Goal: Task Accomplishment & Management: Use online tool/utility

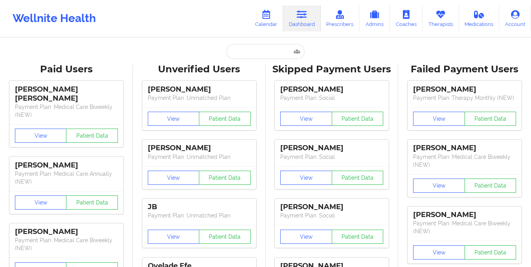
scroll to position [0, 0]
click at [267, 21] on link "Calendar" at bounding box center [266, 19] width 34 height 26
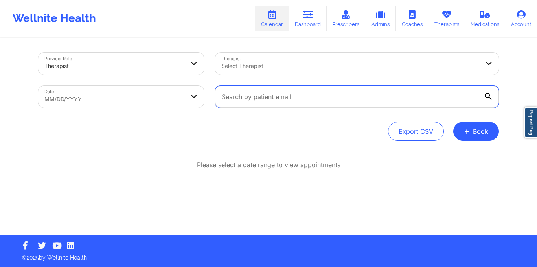
click at [290, 102] on input "text" at bounding box center [357, 97] width 284 height 22
paste input "[EMAIL_ADDRESS][DOMAIN_NAME]"
type input "[EMAIL_ADDRESS][DOMAIN_NAME]"
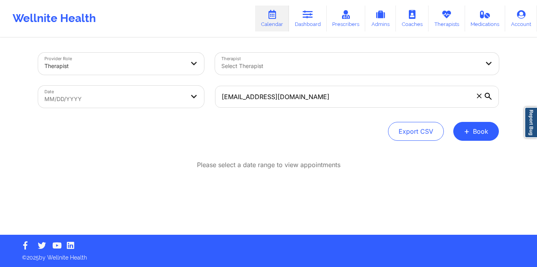
select select "2025-8"
select select "2025-9"
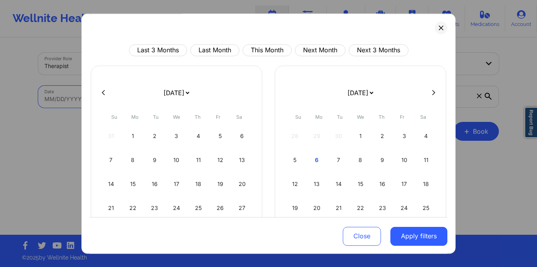
click at [193, 101] on body "Wellnite Health Calendar Dashboard Prescribers Admins Coaches Therapists Medica…" at bounding box center [268, 133] width 537 height 267
click at [270, 53] on button "This Month" at bounding box center [267, 50] width 49 height 12
select select "2025-9"
select select "2025-10"
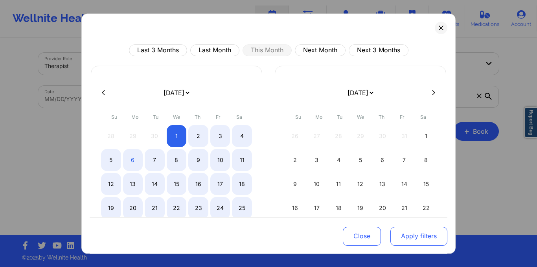
click at [407, 236] on button "Apply filters" at bounding box center [418, 235] width 57 height 19
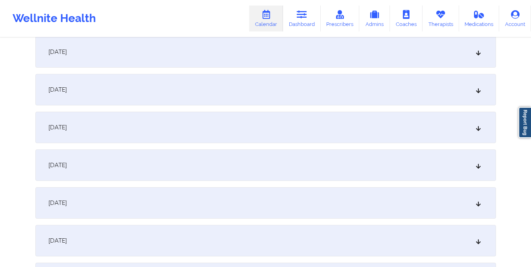
scroll to position [272, 0]
click at [328, 85] on div "[DATE]" at bounding box center [265, 89] width 461 height 31
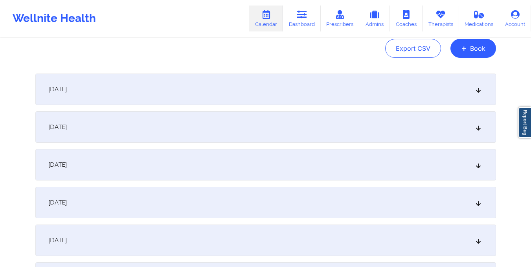
scroll to position [0, 0]
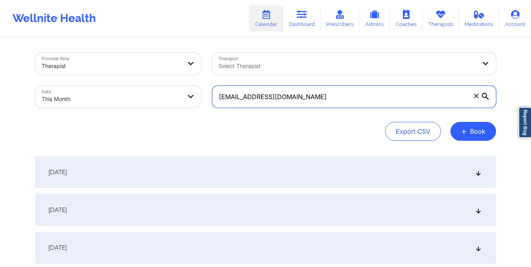
drag, startPoint x: 218, startPoint y: 101, endPoint x: 233, endPoint y: 92, distance: 17.3
click at [323, 109] on div "[EMAIL_ADDRESS][DOMAIN_NAME]" at bounding box center [354, 96] width 295 height 33
paste input "bryantbryant6669"
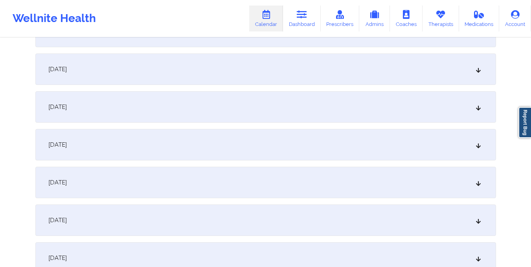
scroll to position [217, 0]
click at [174, 156] on div "[DATE]" at bounding box center [265, 144] width 461 height 31
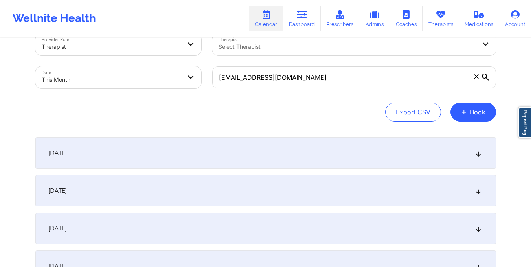
scroll to position [0, 0]
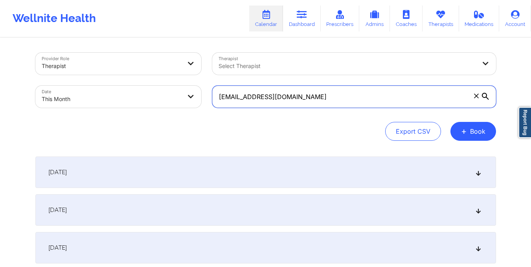
drag, startPoint x: 217, startPoint y: 99, endPoint x: 343, endPoint y: 104, distance: 125.9
click at [343, 104] on input "[EMAIL_ADDRESS][DOMAIN_NAME]" at bounding box center [354, 97] width 284 height 22
paste input "nicolewoods3333"
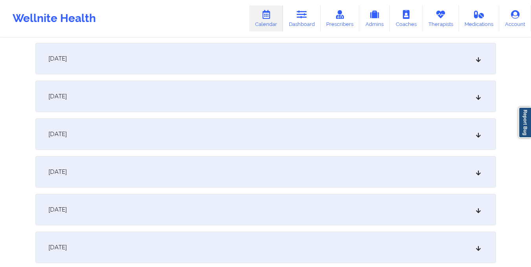
scroll to position [189, 0]
type input "[EMAIL_ADDRESS][DOMAIN_NAME]"
click at [310, 178] on div "[DATE]" at bounding box center [265, 171] width 461 height 31
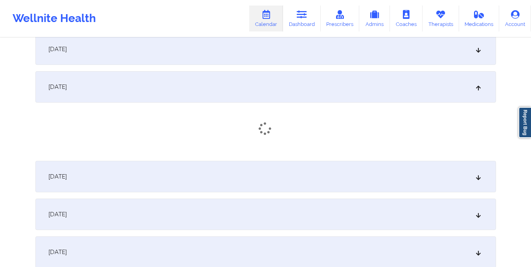
scroll to position [290, 0]
